Goal: Task Accomplishment & Management: Manage account settings

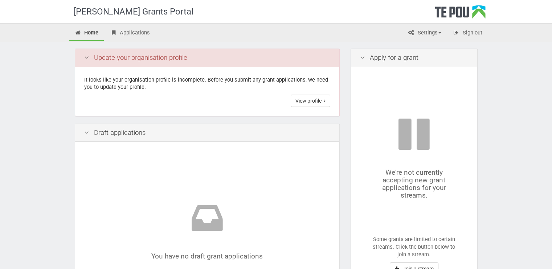
click at [86, 57] on icon at bounding box center [86, 57] width 9 height 7
click at [302, 99] on link "View profile" at bounding box center [310, 101] width 40 height 12
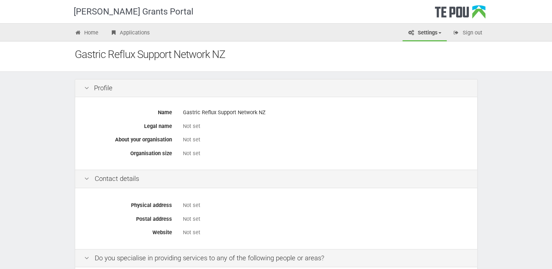
click at [190, 124] on div "Not set" at bounding box center [325, 127] width 285 height 8
click at [189, 123] on div "Not set" at bounding box center [325, 127] width 285 height 8
click at [187, 126] on div "Not set" at bounding box center [325, 127] width 285 height 8
click at [188, 114] on div "Gastric Reflux Support Network NZ" at bounding box center [325, 112] width 285 height 13
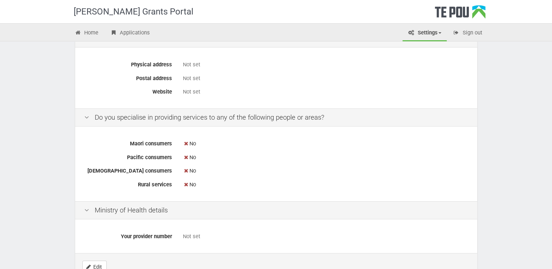
scroll to position [136, 0]
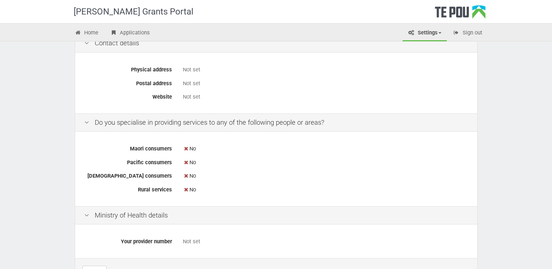
click at [193, 161] on div "No" at bounding box center [325, 162] width 285 height 13
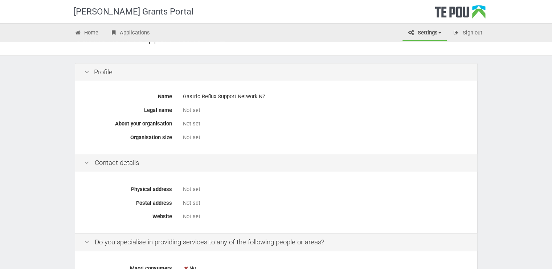
scroll to position [0, 0]
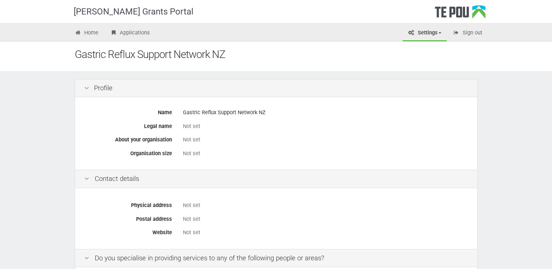
click at [100, 89] on div "Profile" at bounding box center [276, 88] width 402 height 18
click at [83, 87] on icon at bounding box center [86, 88] width 9 height 7
click at [86, 87] on icon at bounding box center [86, 88] width 9 height 7
click at [98, 84] on div "Profile" at bounding box center [276, 88] width 402 height 18
click at [187, 120] on div "Not set" at bounding box center [325, 126] width 285 height 13
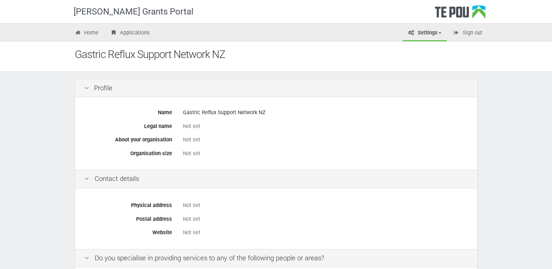
drag, startPoint x: 189, startPoint y: 124, endPoint x: 190, endPoint y: 136, distance: 12.0
click at [189, 124] on div "Not set" at bounding box center [325, 127] width 285 height 8
click at [189, 148] on div "Name Gastric Reflux Support Network NZ Legal name Not set About your organisati…" at bounding box center [276, 133] width 402 height 73
click at [189, 157] on div "Not set" at bounding box center [325, 153] width 285 height 13
click at [193, 115] on div "Gastric Reflux Support Network NZ" at bounding box center [325, 112] width 285 height 13
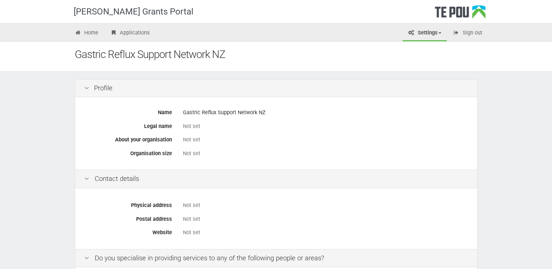
click at [190, 119] on div "Name Gastric Reflux Support Network NZ Legal name Not set About your organisati…" at bounding box center [276, 133] width 402 height 73
click at [188, 139] on div "Not set" at bounding box center [325, 140] width 285 height 8
click at [199, 113] on div "Gastric Reflux Support Network NZ" at bounding box center [325, 112] width 285 height 13
click at [440, 33] on span at bounding box center [439, 32] width 3 height 1
click at [412, 68] on link "My account" at bounding box center [417, 69] width 57 height 11
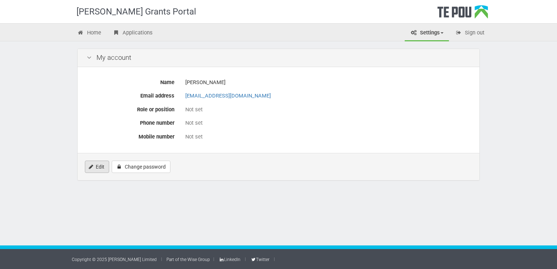
click at [99, 167] on link "Edit" at bounding box center [97, 167] width 24 height 12
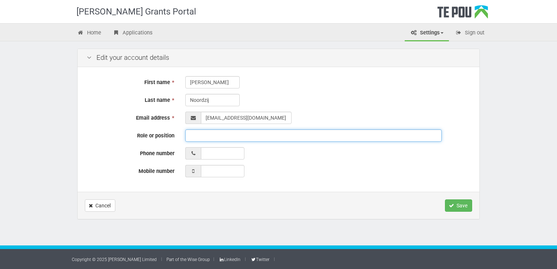
click at [200, 136] on input "Role or position" at bounding box center [313, 135] width 256 height 12
type input "Trustee and Support Worker"
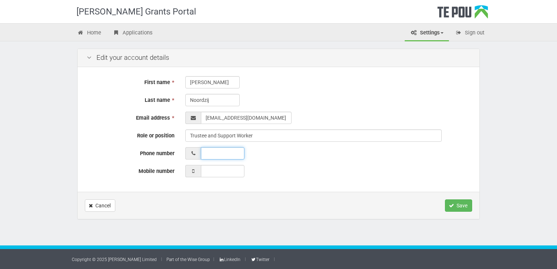
click at [207, 153] on input "Phone number" at bounding box center [223, 153] width 44 height 12
type input "0272869002"
click at [210, 172] on input "Mobile number" at bounding box center [223, 171] width 44 height 12
type input "0272869002"
click at [458, 203] on button "Save" at bounding box center [458, 205] width 27 height 12
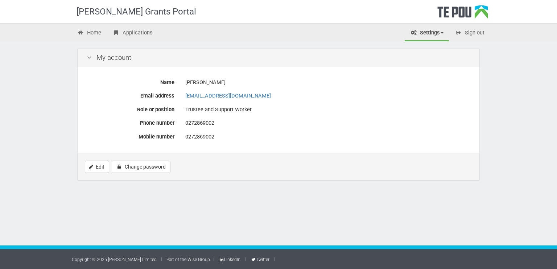
click at [441, 33] on span at bounding box center [442, 32] width 3 height 1
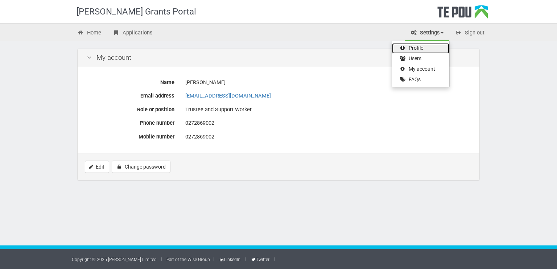
click at [422, 48] on link "Profile" at bounding box center [420, 48] width 57 height 11
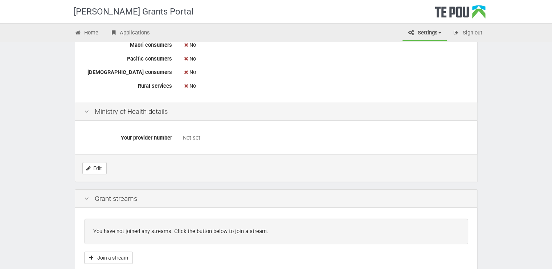
scroll to position [244, 0]
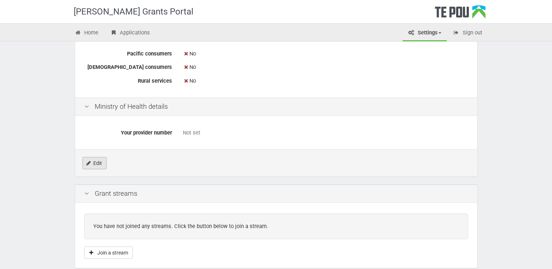
click at [93, 162] on link "Edit" at bounding box center [94, 163] width 24 height 12
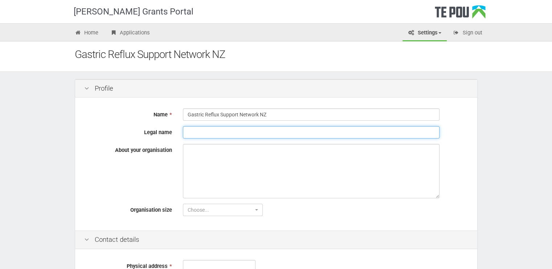
click at [198, 132] on input "Legal name" at bounding box center [311, 132] width 256 height 12
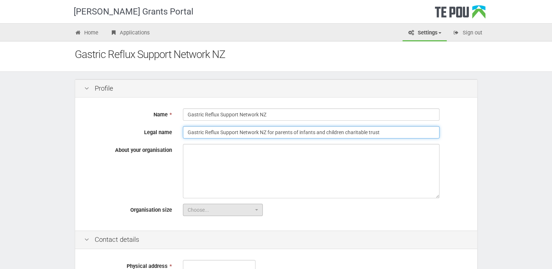
type input "Gastric Reflux Support Network NZ for parents of infants and children charitabl…"
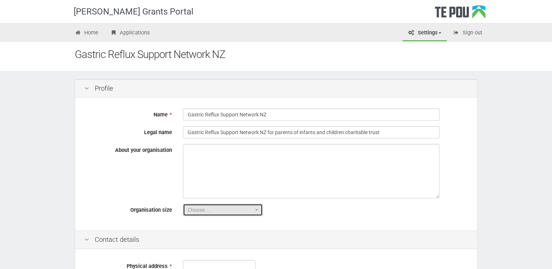
click at [256, 209] on span "button" at bounding box center [256, 209] width 3 height 1
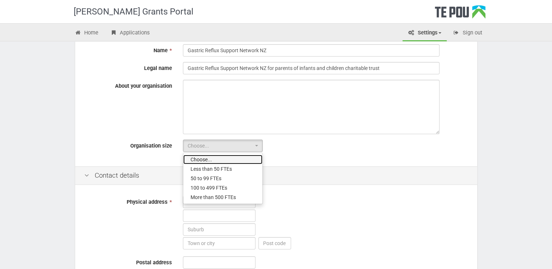
scroll to position [73, 0]
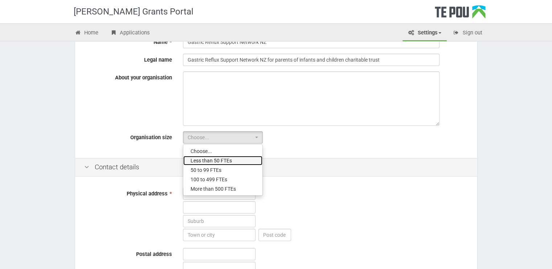
click at [223, 159] on span "Less than 50 FTEs" at bounding box center [210, 160] width 41 height 7
select select "1"
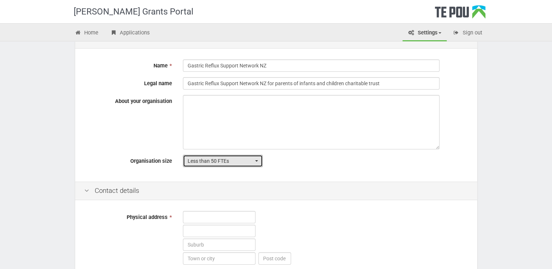
scroll to position [36, 0]
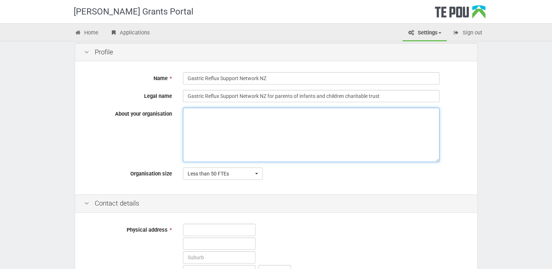
click at [191, 116] on textarea "About your organisation" at bounding box center [311, 135] width 256 height 54
paste textarea "Vision and Purpose We strive for an inclusive future in which every person livi…"
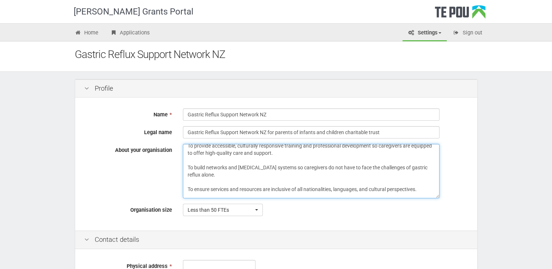
scroll to position [88, 0]
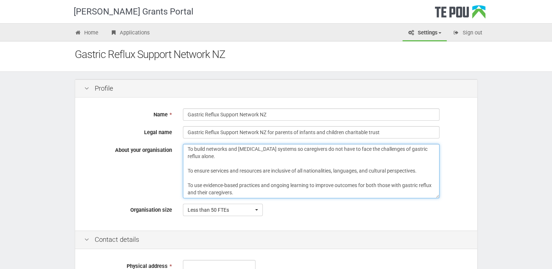
drag, startPoint x: 184, startPoint y: 149, endPoint x: 261, endPoint y: 195, distance: 90.0
click at [261, 195] on textarea "Vision and Purpose We strive for an inclusive future in which every person livi…" at bounding box center [311, 171] width 256 height 54
paste textarea "Who We Serve: People living with severe gastric reflux and their caregivers All…"
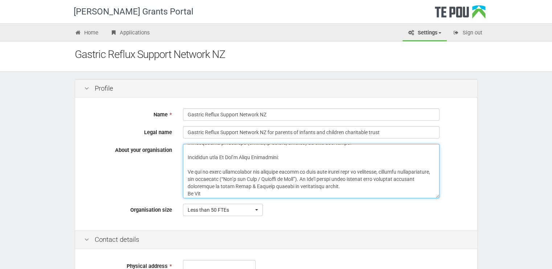
scroll to position [435, 0]
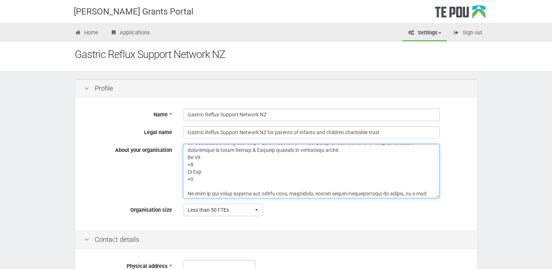
click at [187, 165] on textarea "About your organisation" at bounding box center [311, 171] width 256 height 54
drag, startPoint x: 187, startPoint y: 158, endPoint x: 193, endPoint y: 179, distance: 22.2
click at [193, 179] on textarea "About your organisation" at bounding box center [311, 171] width 256 height 54
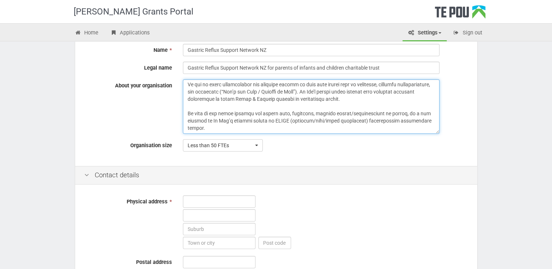
scroll to position [73, 0]
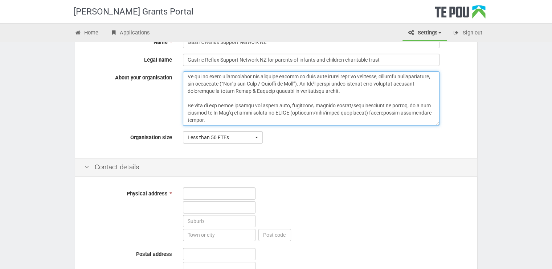
drag, startPoint x: 312, startPoint y: 105, endPoint x: 405, endPoint y: 103, distance: 93.6
click at [405, 103] on textarea "About your organisation" at bounding box center [311, 98] width 256 height 54
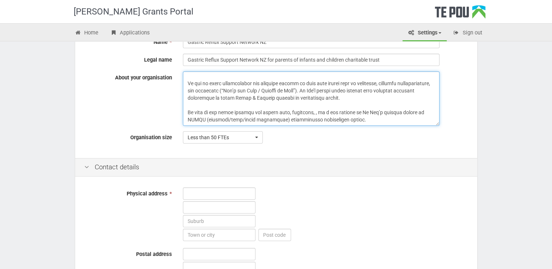
scroll to position [414, 0]
click at [290, 113] on textarea "About your organisation" at bounding box center [311, 98] width 256 height 54
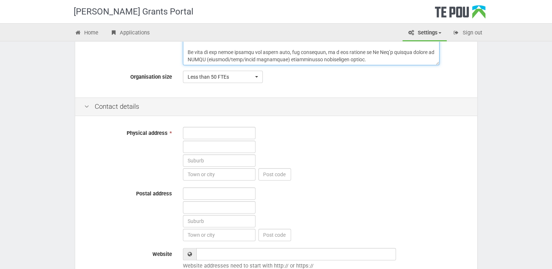
scroll to position [145, 0]
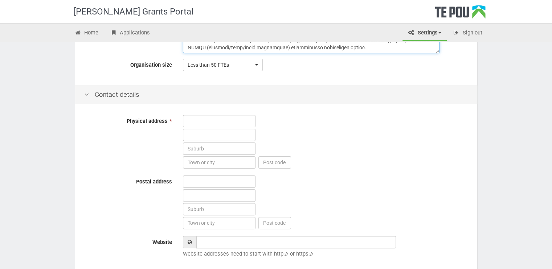
type textarea "Who We Serve: People living with severe gastric reflux and their caregivers All…"
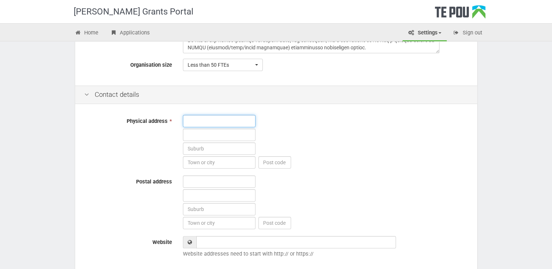
click at [205, 121] on input "text" at bounding box center [219, 121] width 73 height 12
type input "PO Box 204"
type input "Clevedon"
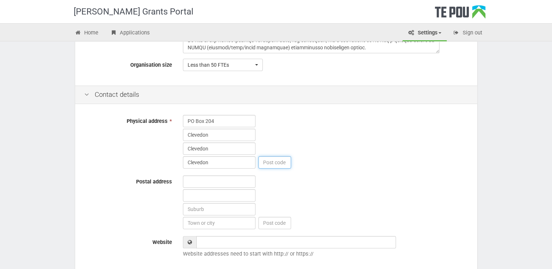
type input "2248"
click at [236, 135] on input "Clevedon" at bounding box center [219, 135] width 73 height 12
click at [196, 148] on input "Clevedon" at bounding box center [219, 149] width 73 height 12
drag, startPoint x: 213, startPoint y: 148, endPoint x: 185, endPoint y: 147, distance: 28.7
click at [185, 147] on input "Clevedon" at bounding box center [219, 149] width 73 height 12
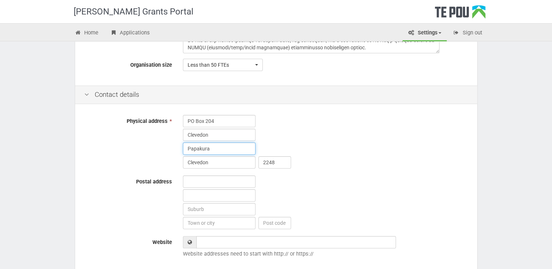
type input "Papakura"
click at [194, 159] on input "Clevedon" at bounding box center [219, 162] width 73 height 12
drag, startPoint x: 211, startPoint y: 163, endPoint x: 176, endPoint y: 162, distance: 35.9
click at [176, 162] on div "Physical address * [GEOGRAPHIC_DATA] Clevedon 2248" at bounding box center [276, 142] width 395 height 55
type input "[GEOGRAPHIC_DATA]"
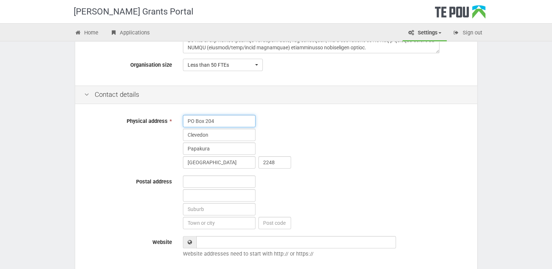
click at [191, 125] on input "PO Box 204" at bounding box center [219, 121] width 73 height 12
drag, startPoint x: 186, startPoint y: 118, endPoint x: 218, endPoint y: 118, distance: 31.9
click at [218, 118] on input "PO Box 204" at bounding box center [219, 121] width 73 height 12
drag, startPoint x: 224, startPoint y: 117, endPoint x: 254, endPoint y: 118, distance: 29.7
click at [254, 118] on input "[STREET_ADDRESS]" at bounding box center [219, 121] width 73 height 12
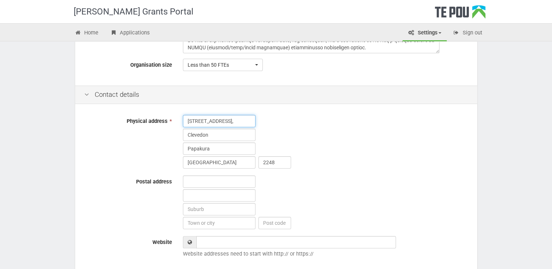
type input "[STREET_ADDRESS],"
click at [194, 181] on input "text" at bounding box center [219, 182] width 73 height 12
type input "PO Box 204"
type input "Clevedon"
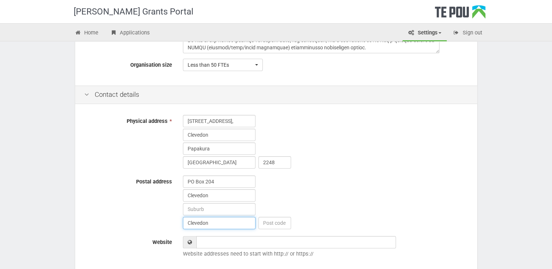
type input "2248"
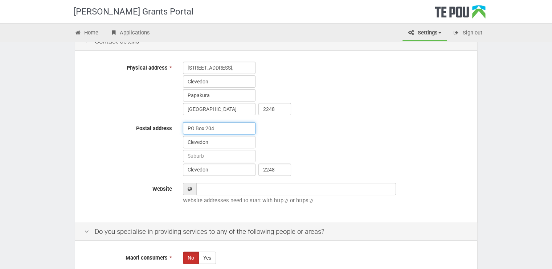
scroll to position [218, 0]
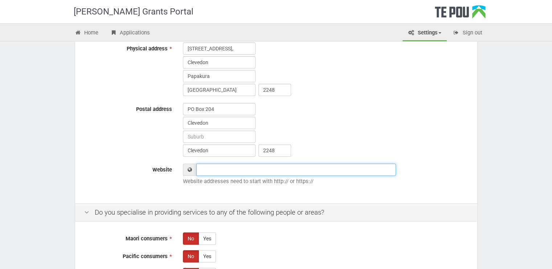
paste input "[URL][DOMAIN_NAME]"
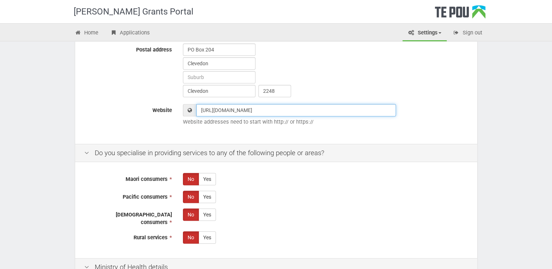
scroll to position [290, 0]
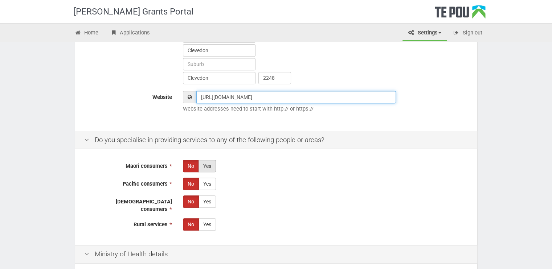
type input "[URL][DOMAIN_NAME]"
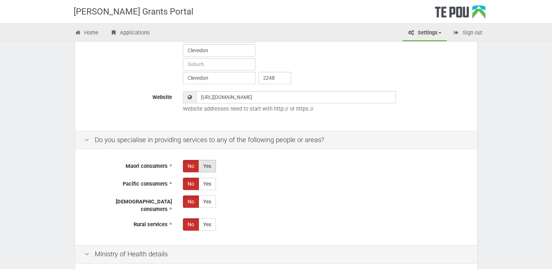
drag, startPoint x: 208, startPoint y: 166, endPoint x: 214, endPoint y: 170, distance: 6.7
click at [209, 165] on label "Yes" at bounding box center [206, 166] width 17 height 12
radio input "true"
click at [207, 181] on label "Yes" at bounding box center [206, 184] width 17 height 12
radio input "true"
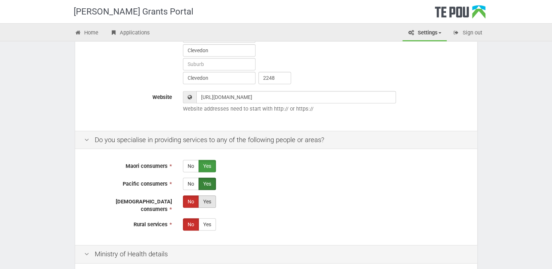
click at [210, 198] on label "Yes" at bounding box center [206, 201] width 17 height 12
radio input "true"
click at [209, 218] on label "Yes" at bounding box center [206, 224] width 17 height 12
radio input "true"
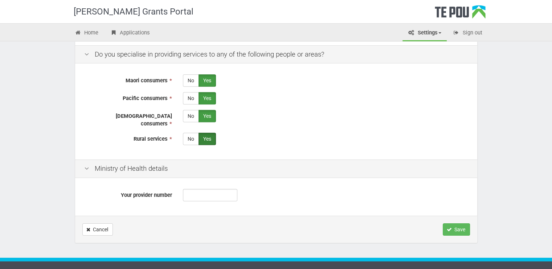
scroll to position [381, 0]
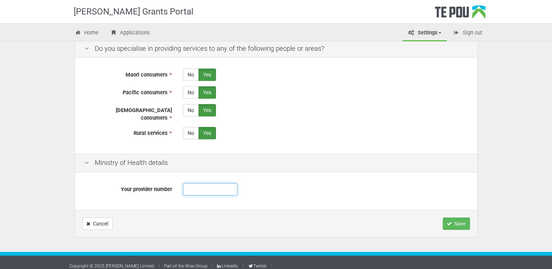
click at [203, 185] on input "Your provider number" at bounding box center [210, 189] width 54 height 12
